Goal: Task Accomplishment & Management: Complete application form

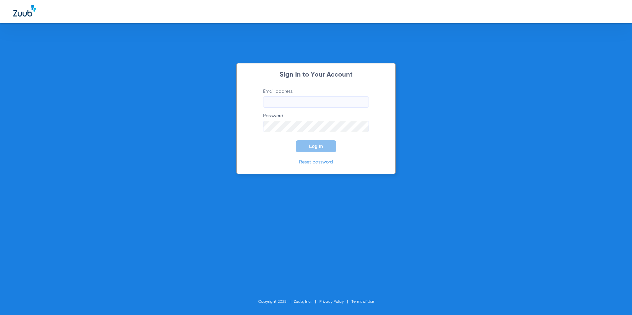
type input "[EMAIL_ADDRESS][DOMAIN_NAME]"
click at [317, 149] on span "Log In" at bounding box center [316, 146] width 14 height 5
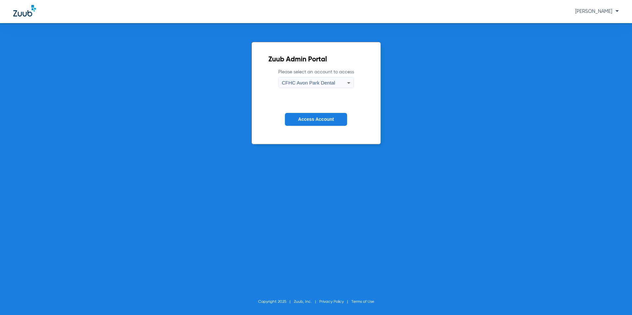
click at [312, 85] on span "CFHC Avon Park Dental" at bounding box center [308, 83] width 53 height 6
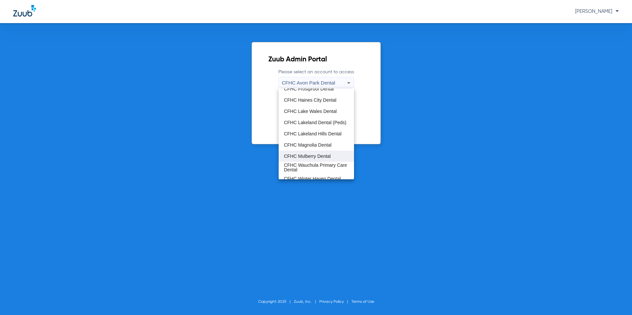
scroll to position [44, 0]
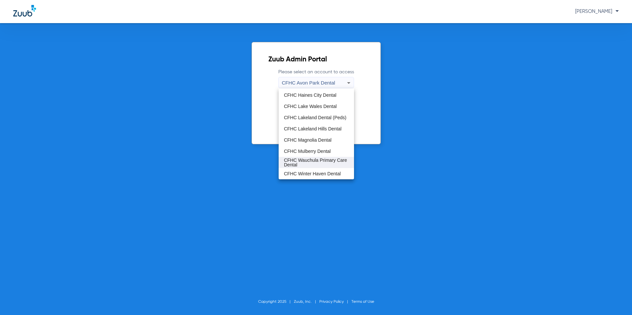
click at [311, 166] on span "CFHC Wauchula Primary Care Dental" at bounding box center [316, 162] width 65 height 9
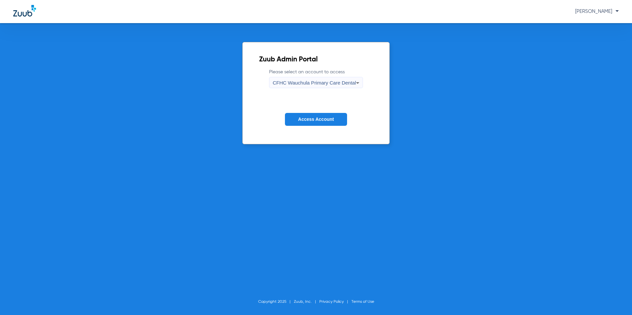
click at [324, 118] on span "Access Account" at bounding box center [316, 119] width 36 height 5
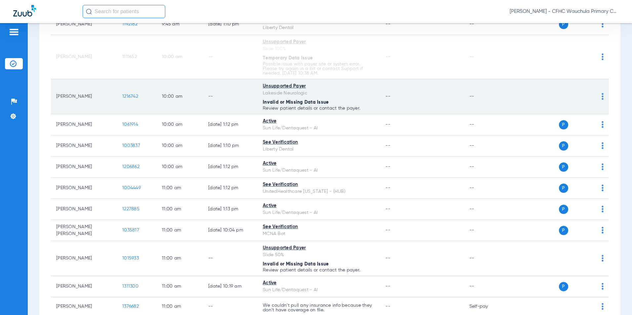
scroll to position [363, 0]
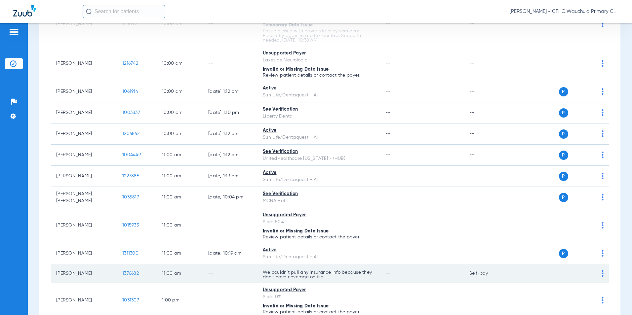
drag, startPoint x: 127, startPoint y: 268, endPoint x: 125, endPoint y: 275, distance: 7.9
click at [127, 268] on td "1376682" at bounding box center [137, 273] width 40 height 19
click at [125, 277] on td "1376682" at bounding box center [137, 273] width 40 height 19
click at [126, 275] on span "1376682" at bounding box center [130, 273] width 17 height 5
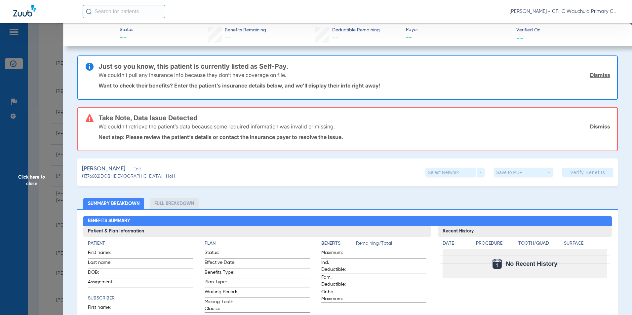
drag, startPoint x: 143, startPoint y: 172, endPoint x: 158, endPoint y: 176, distance: 15.6
click at [139, 172] on span "Edit" at bounding box center [136, 170] width 6 height 6
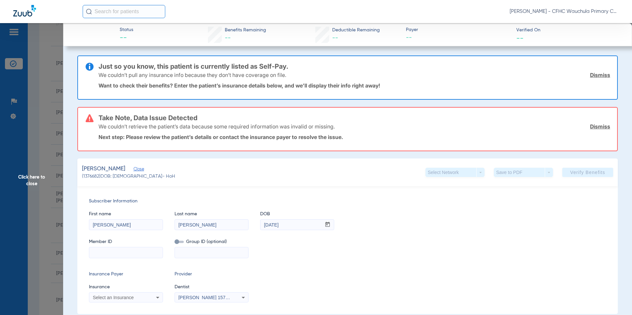
scroll to position [66, 0]
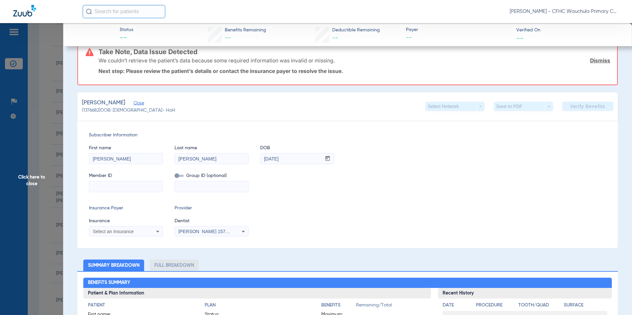
drag, startPoint x: 108, startPoint y: 185, endPoint x: 157, endPoint y: 181, distance: 48.7
click at [108, 185] on input at bounding box center [125, 186] width 73 height 11
paste input "1912192110"
type input "1912192110"
click at [117, 229] on span "Select an Insurance" at bounding box center [113, 231] width 41 height 5
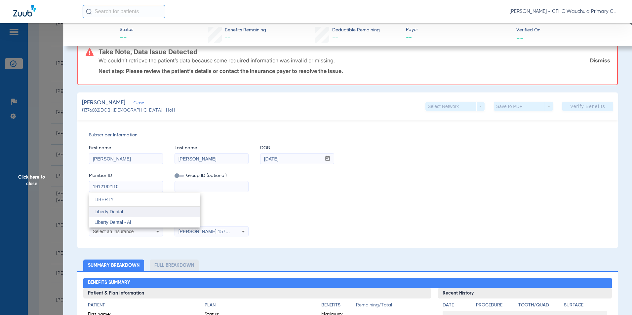
type input "LIBERTY"
click at [126, 210] on mat-option "Liberty Dental" at bounding box center [144, 212] width 111 height 11
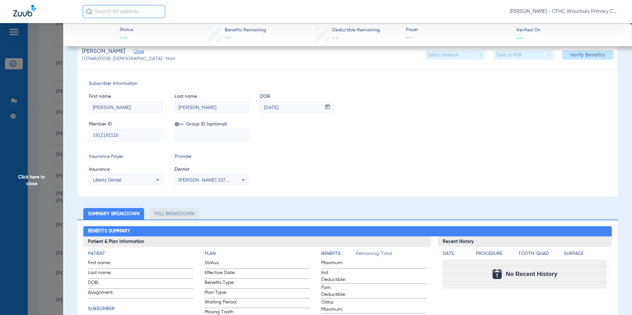
click at [354, 158] on div "Insurance Payer Insurance Liberty Dental Provider Dentist Richard Cocchieri 157…" at bounding box center [347, 169] width 517 height 32
click at [576, 54] on span "Verify Benefits" at bounding box center [587, 54] width 35 height 5
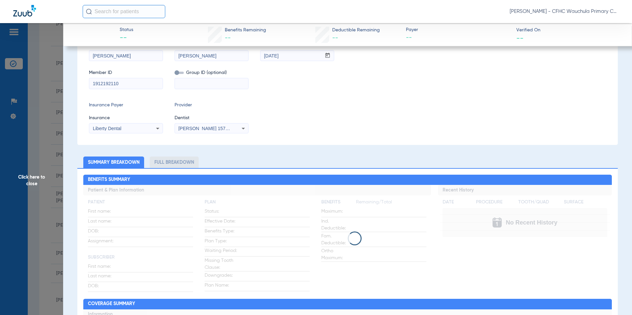
scroll to position [15, 0]
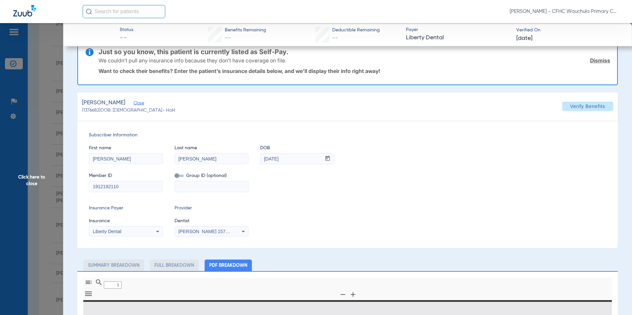
type input "0"
select select "page-width"
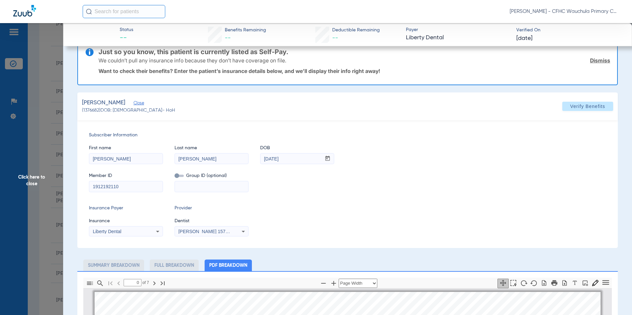
type input "1"
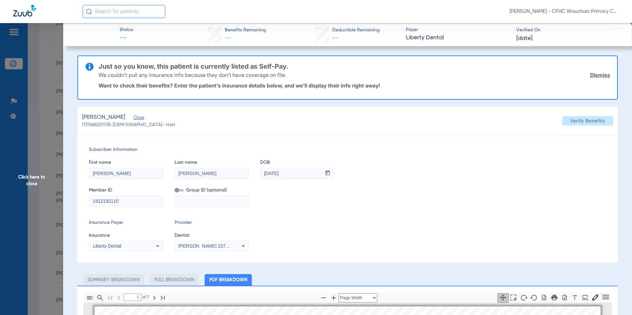
scroll to position [3, 0]
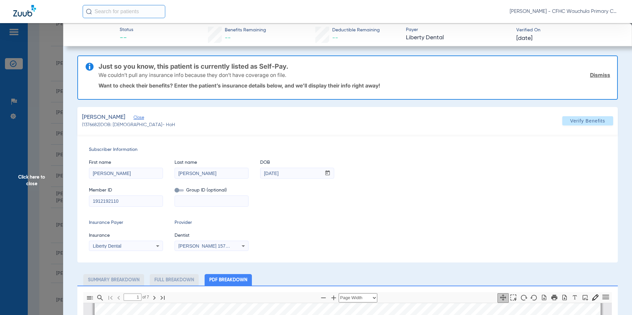
drag, startPoint x: 595, startPoint y: 74, endPoint x: 580, endPoint y: 81, distance: 16.1
click at [595, 74] on link "Dismiss" at bounding box center [600, 75] width 20 height 7
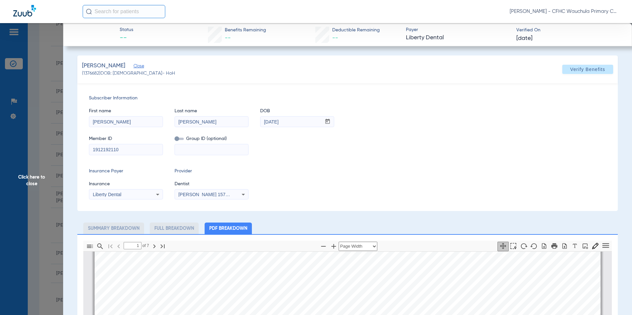
click at [27, 184] on span "Click here to close" at bounding box center [31, 180] width 63 height 315
